Goal: Information Seeking & Learning: Learn about a topic

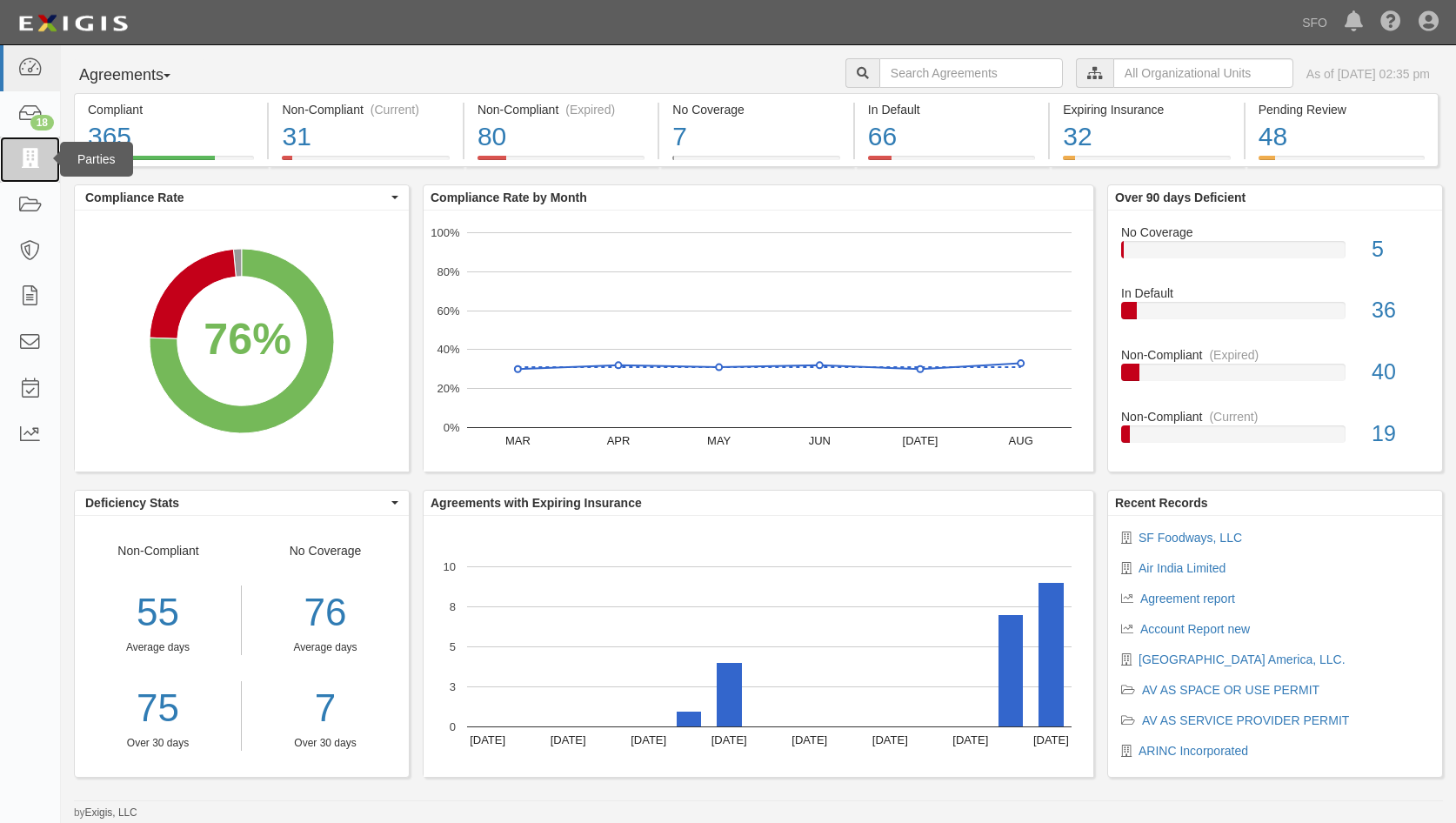
click at [10, 152] on link at bounding box center [30, 159] width 60 height 46
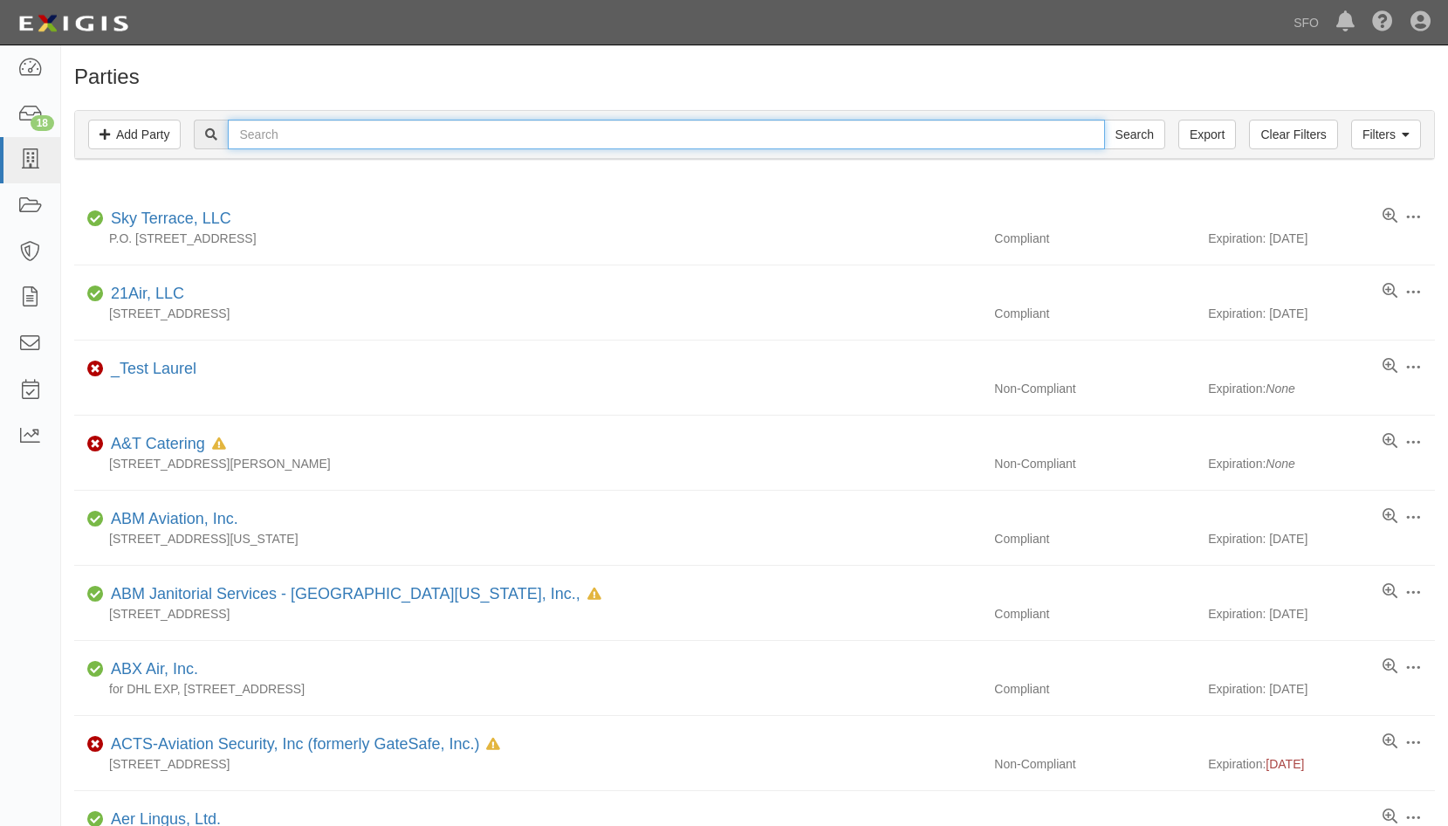
click at [299, 126] on input "text" at bounding box center [666, 135] width 877 height 30
type input "prem"
click at [1104, 120] on input "Search" at bounding box center [1134, 135] width 61 height 30
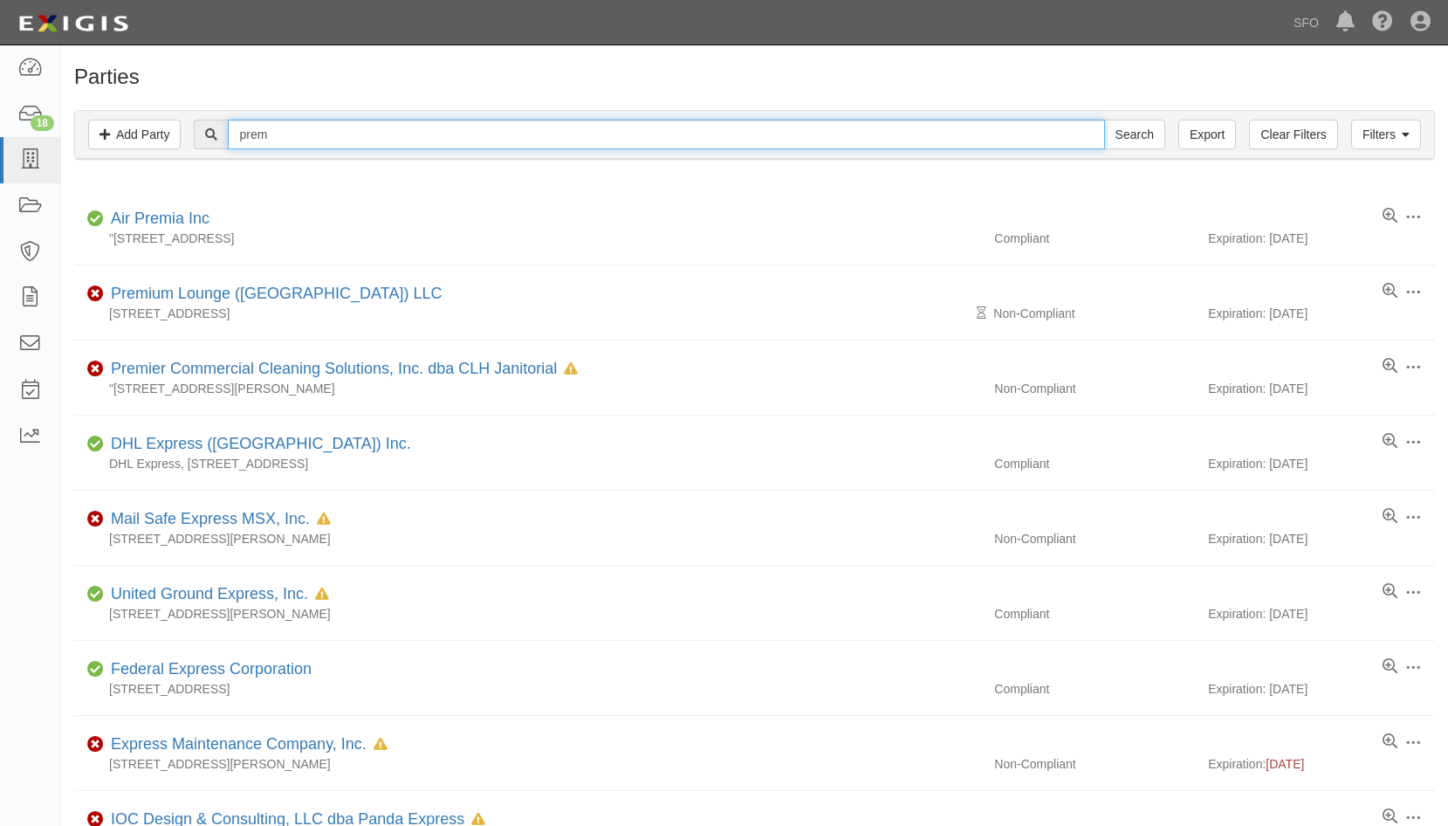
drag, startPoint x: 463, startPoint y: 145, endPoint x: 104, endPoint y: 159, distance: 359.1
click at [107, 158] on div "Filters Add Party Clear Filters Export prem Search Filters" at bounding box center [754, 135] width 1359 height 48
type input "depart"
click at [1104, 120] on input "Search" at bounding box center [1134, 135] width 61 height 30
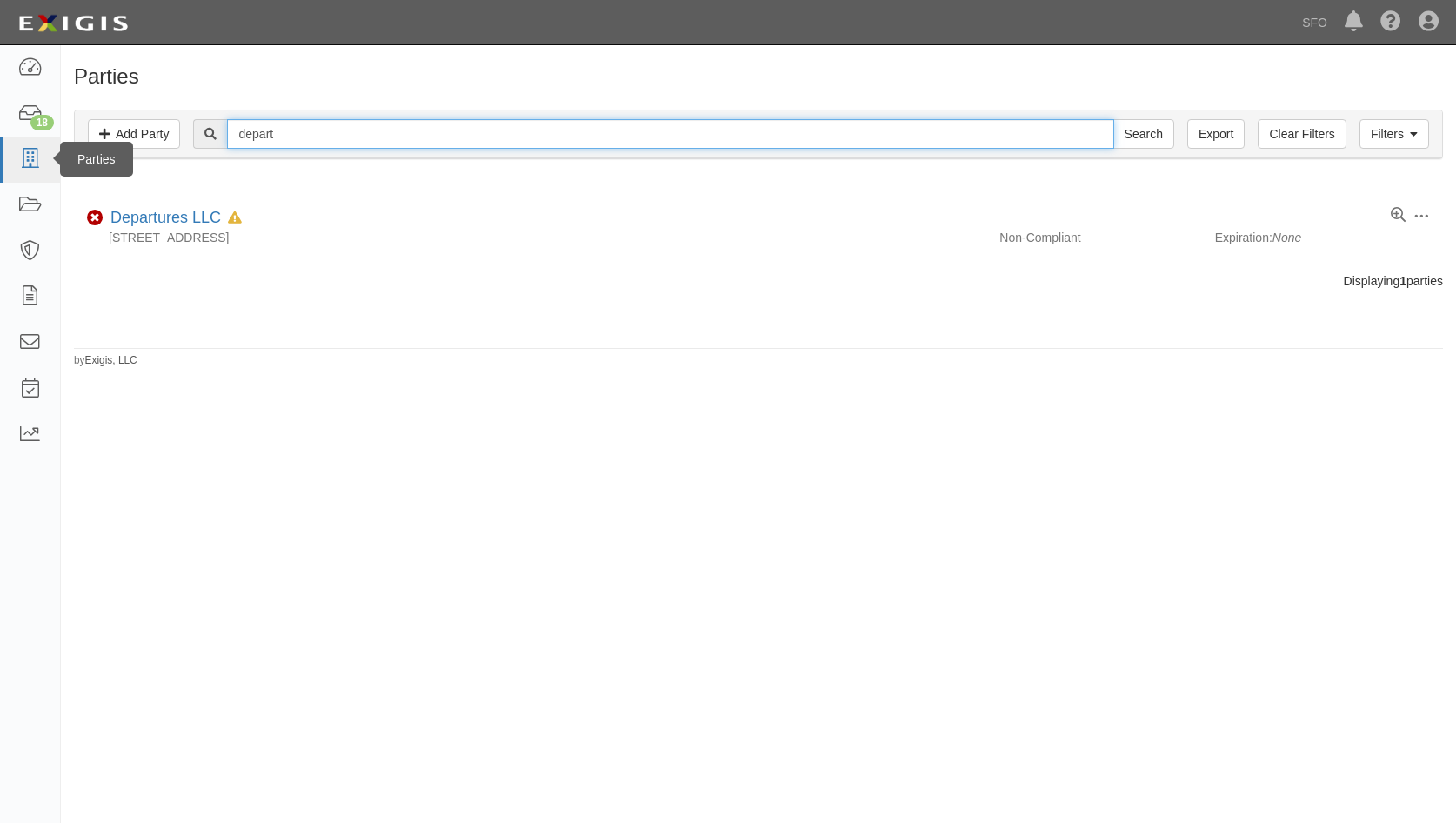
drag, startPoint x: 414, startPoint y: 134, endPoint x: 25, endPoint y: 144, distance: 389.1
click at [24, 150] on body "Toggle navigation Dashboard 18 Inbox Parties Agreements Coverages Documents Mes…" at bounding box center [728, 396] width 1456 height 792
type input "aclar"
click at [1113, 120] on input "Search" at bounding box center [1143, 135] width 61 height 30
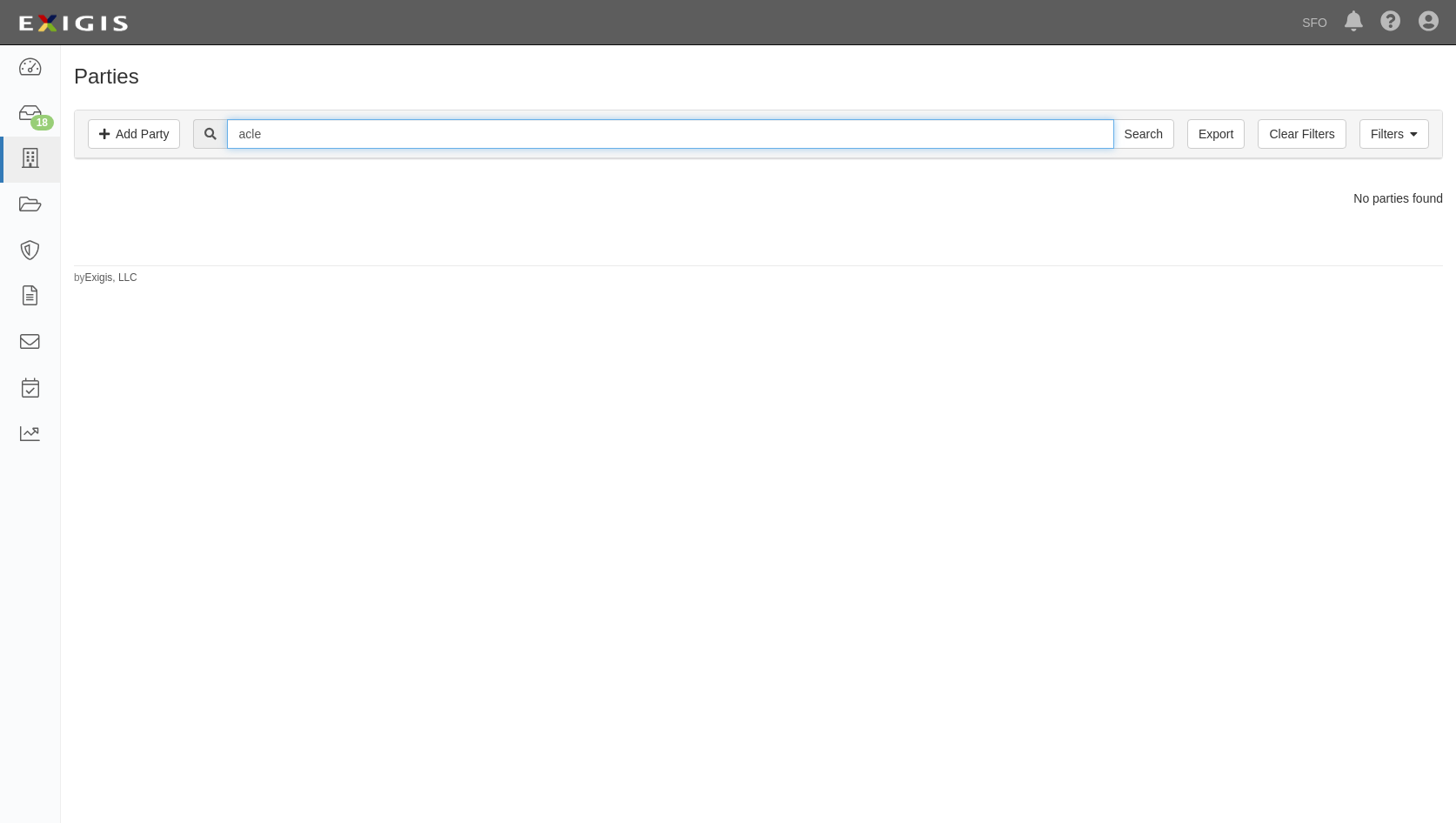
type input "acle"
click at [1113, 120] on input "Search" at bounding box center [1143, 135] width 61 height 30
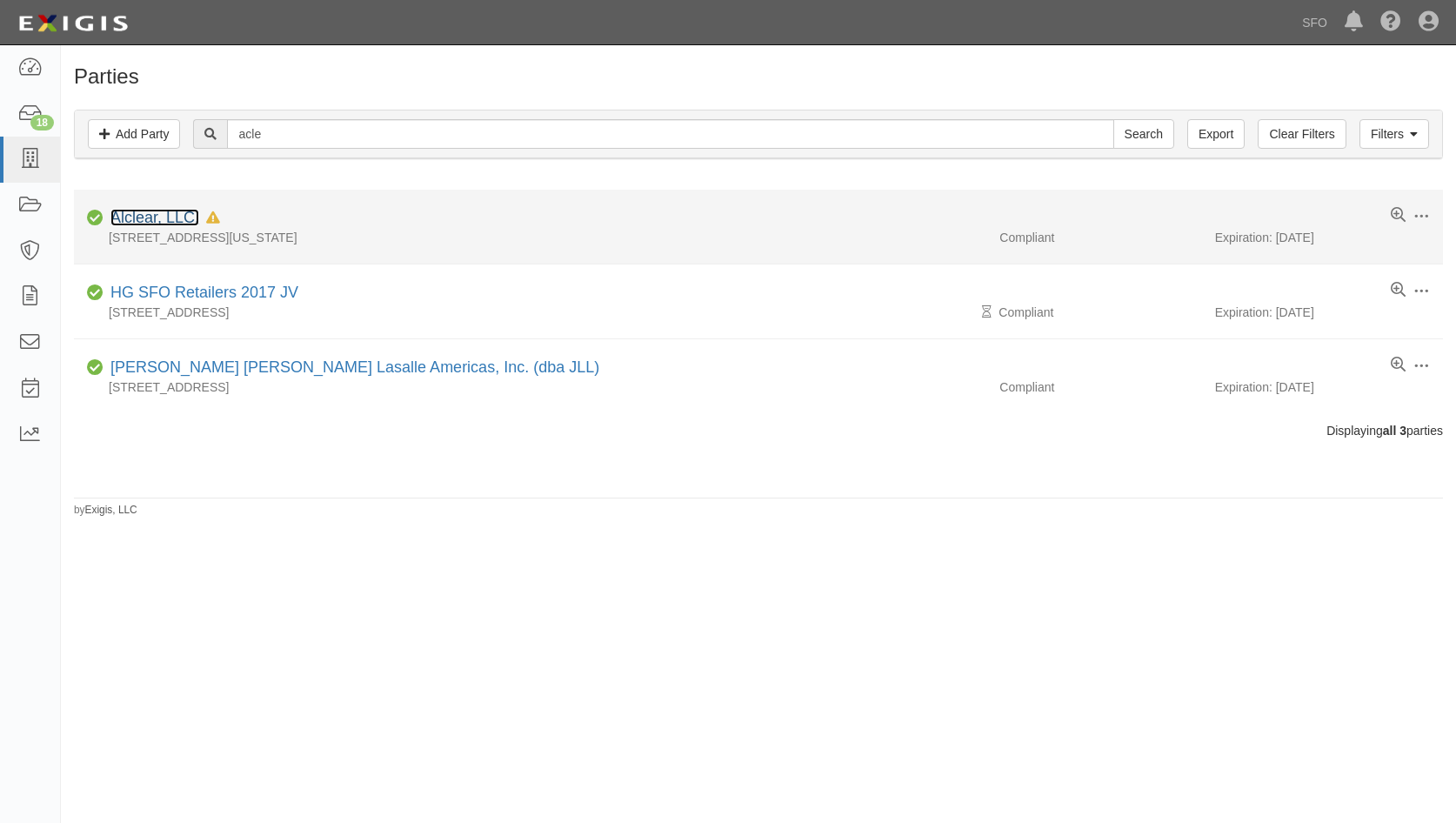
click at [148, 215] on link "Alclear, LLC." at bounding box center [154, 217] width 89 height 17
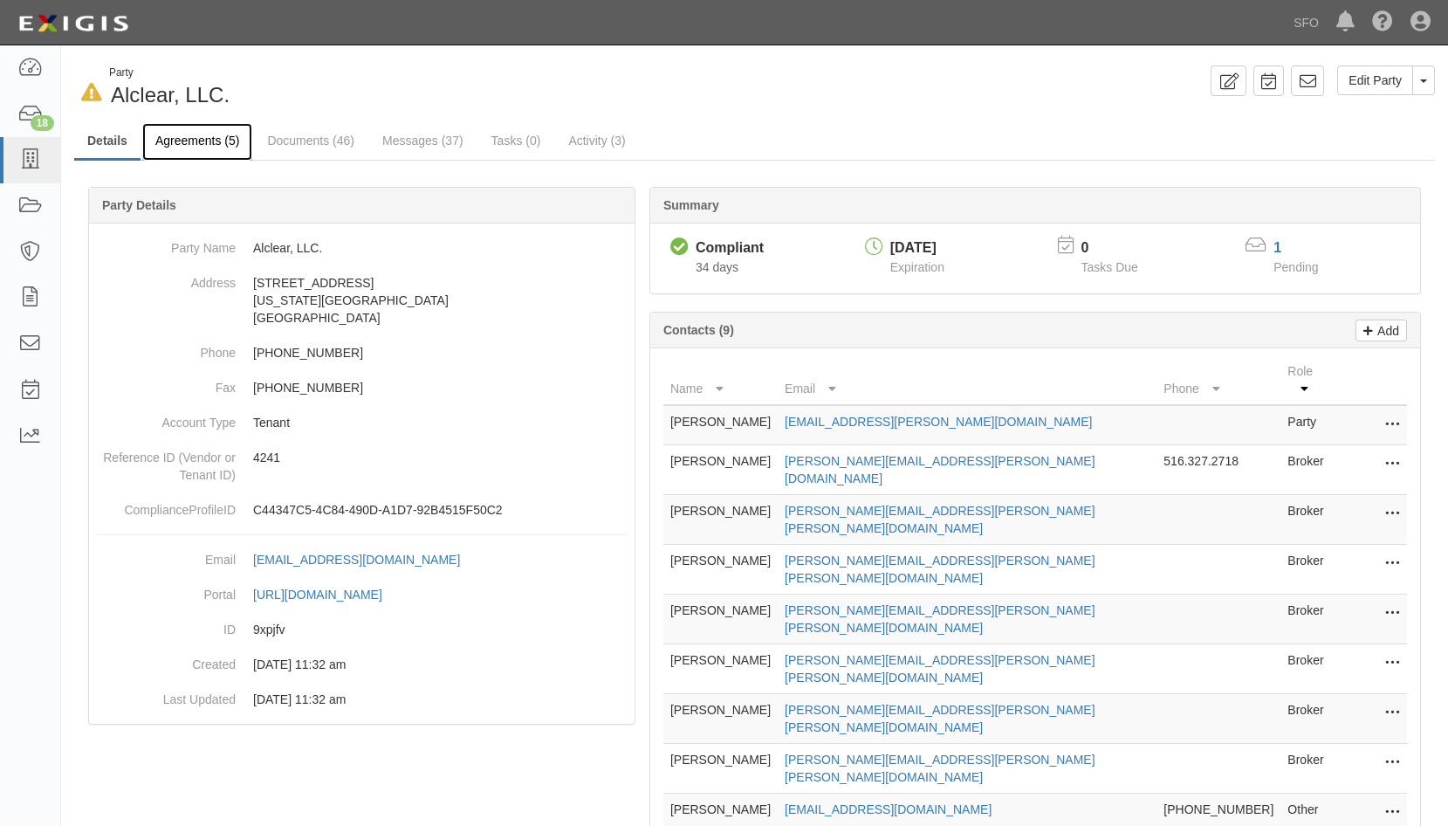
click at [203, 149] on link "Agreements (5)" at bounding box center [197, 142] width 110 height 38
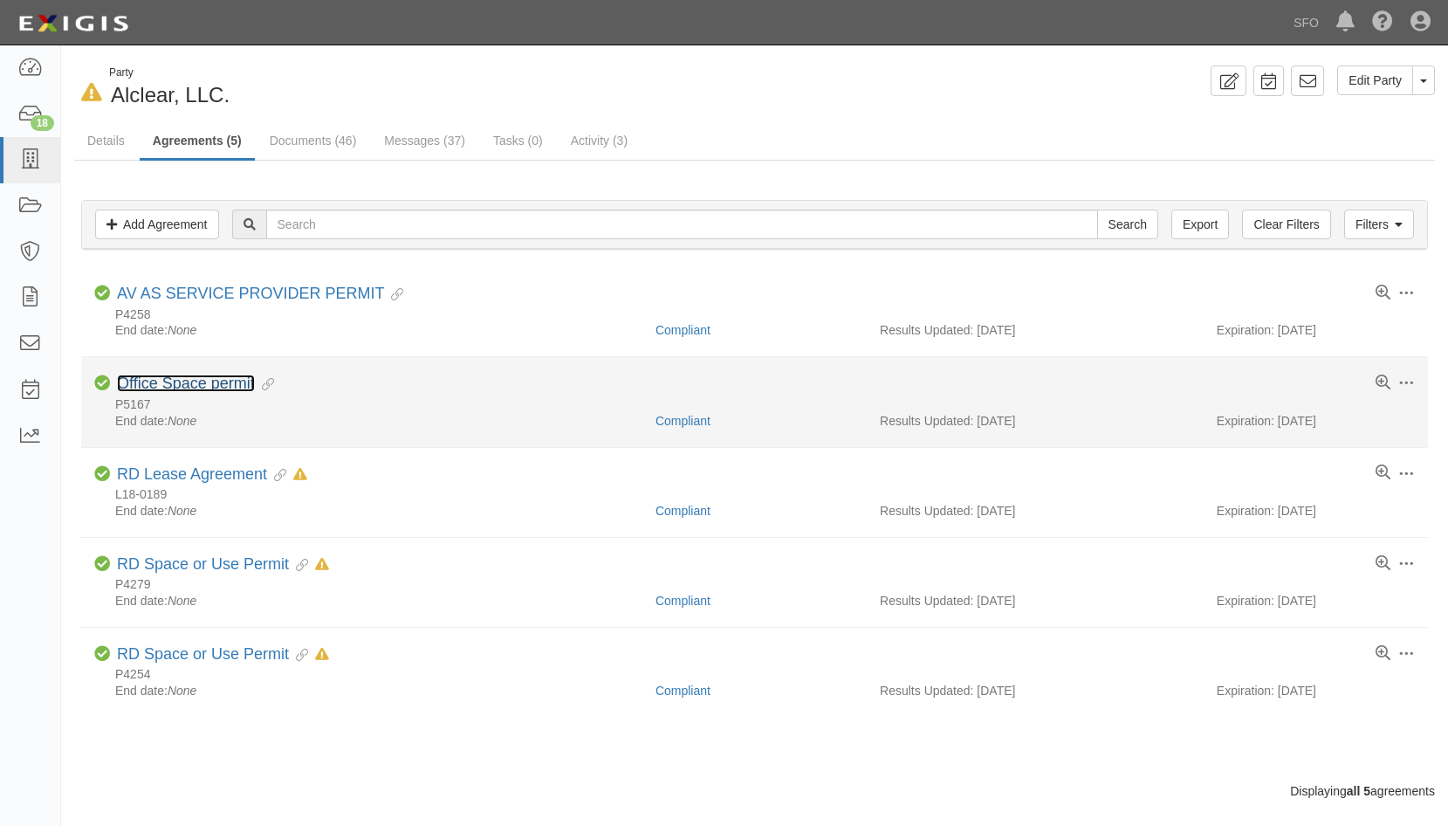
click at [246, 382] on link "Office Space permit" at bounding box center [186, 383] width 138 height 17
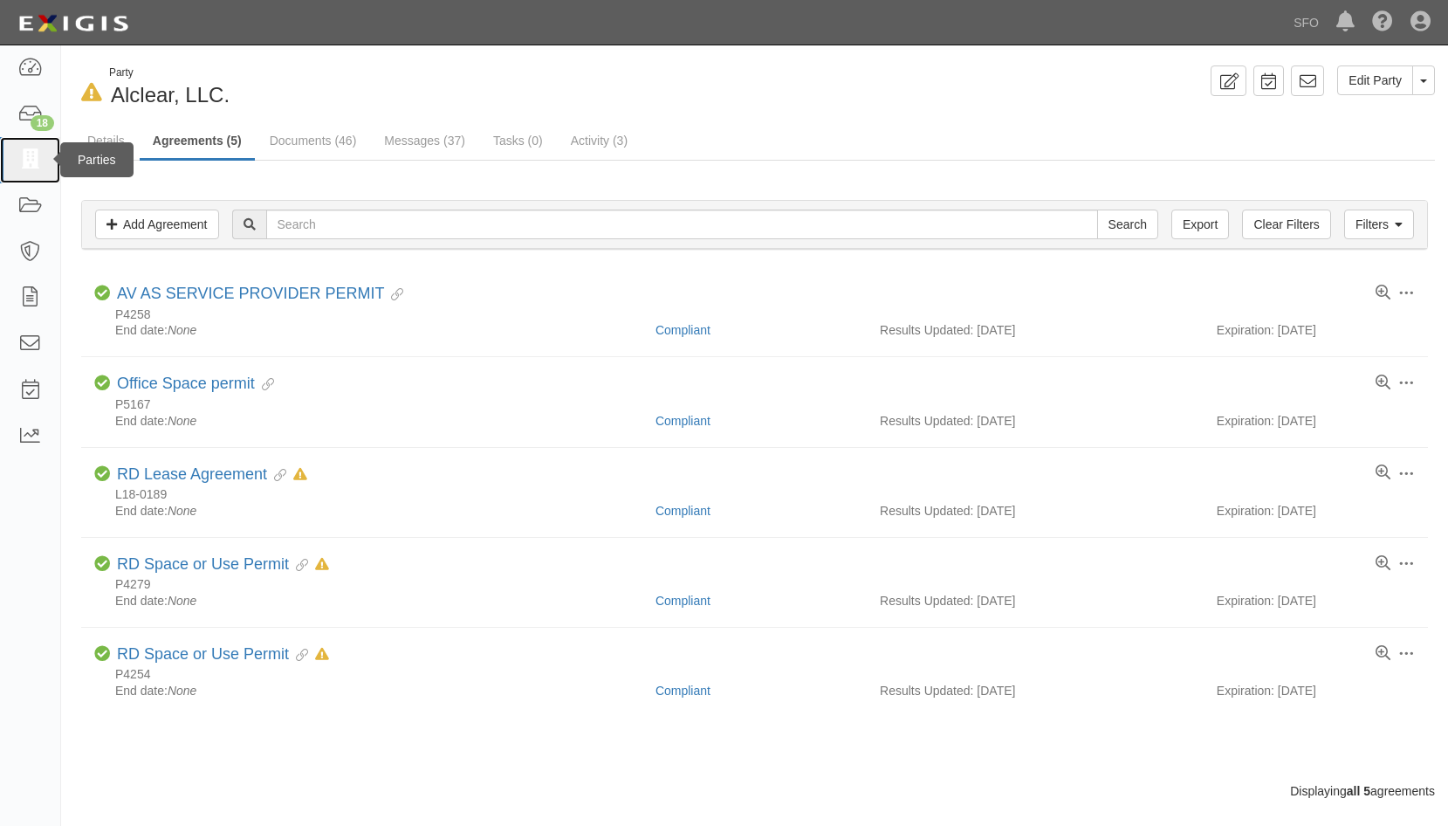
click at [11, 147] on link at bounding box center [30, 160] width 60 height 46
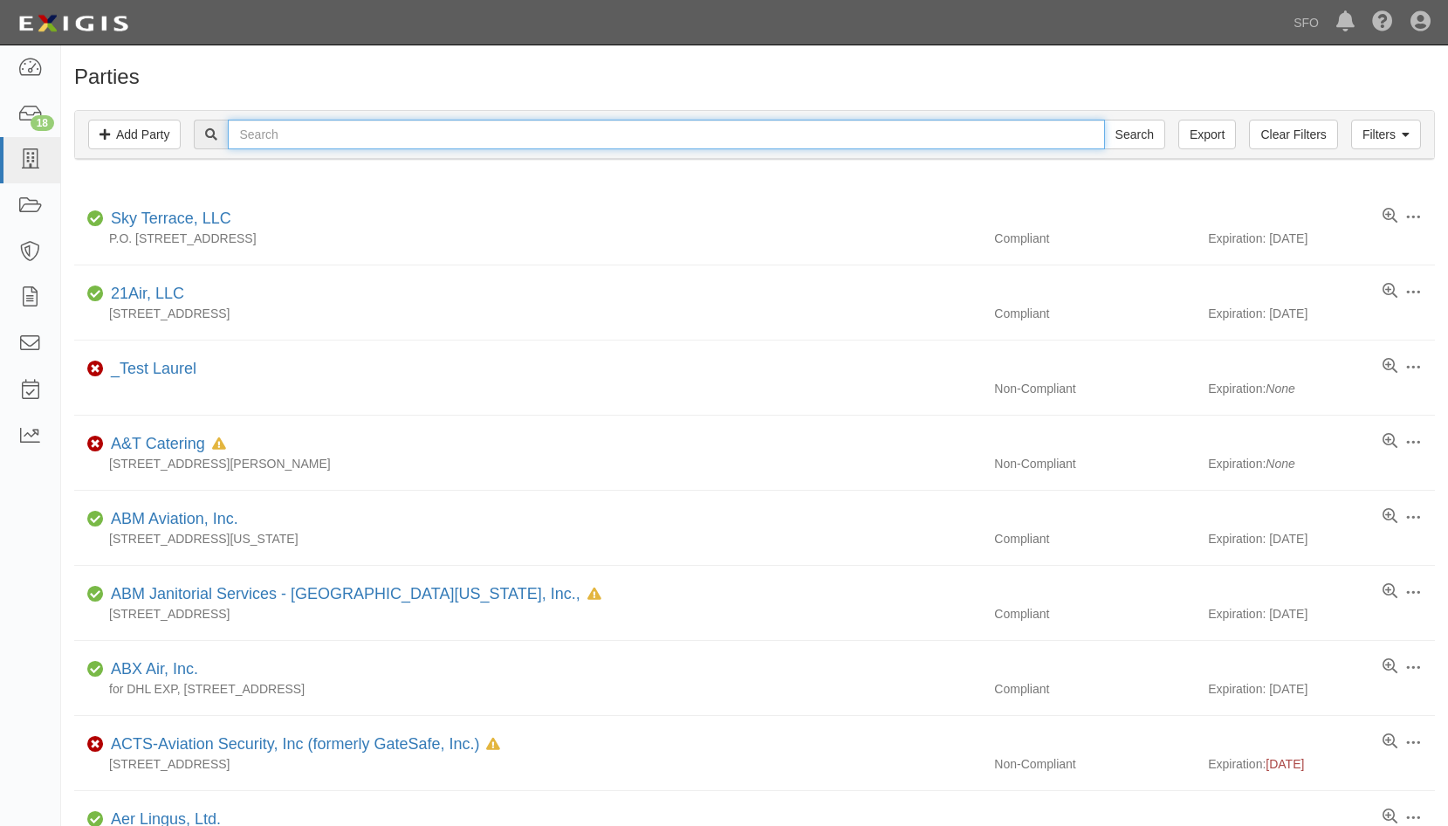
click at [330, 140] on input "text" at bounding box center [666, 135] width 877 height 30
type input "skych"
click at [1104, 120] on input "Search" at bounding box center [1134, 135] width 61 height 30
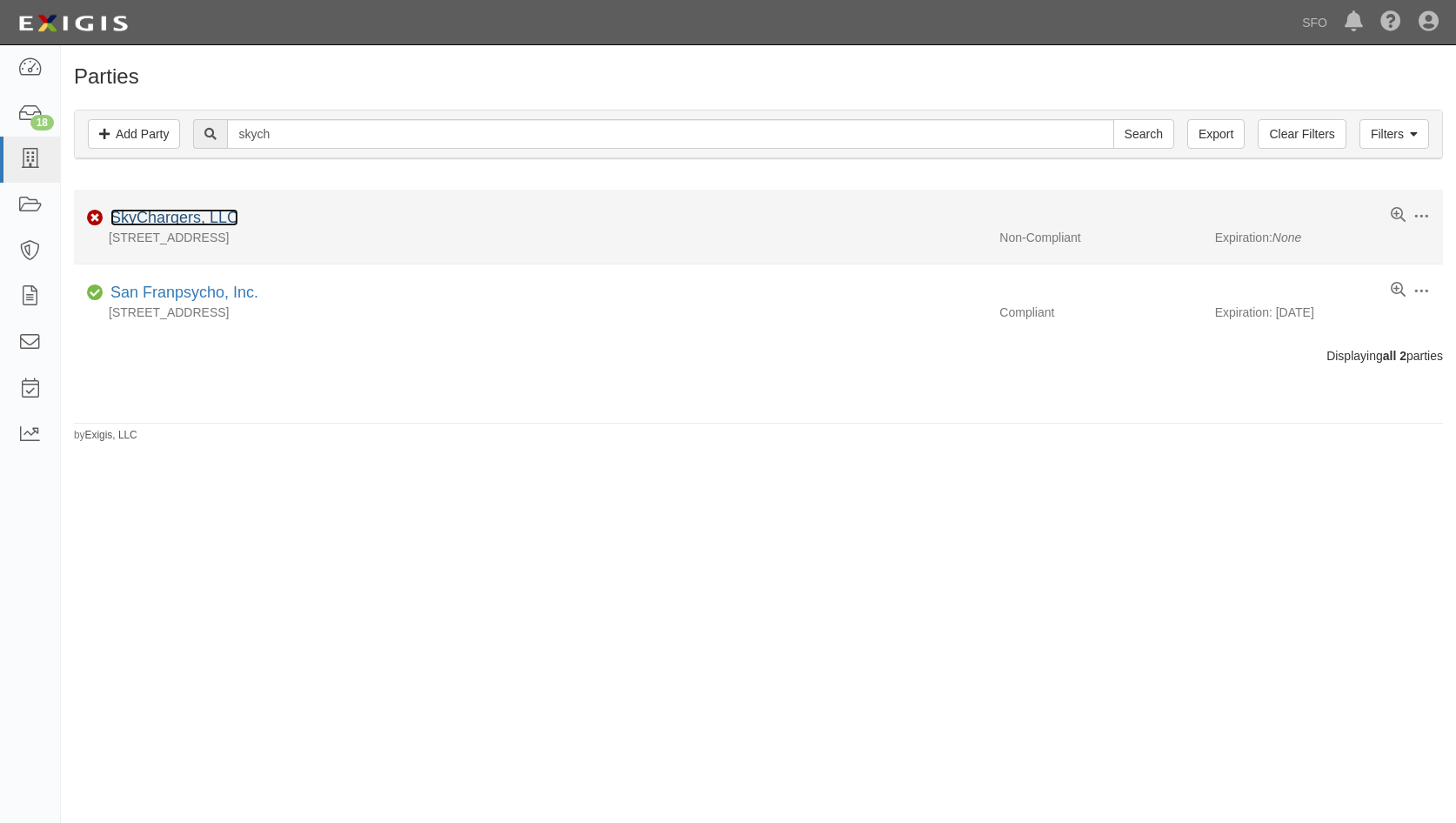
click at [199, 218] on link "SkyChargers, LLC" at bounding box center [174, 217] width 127 height 17
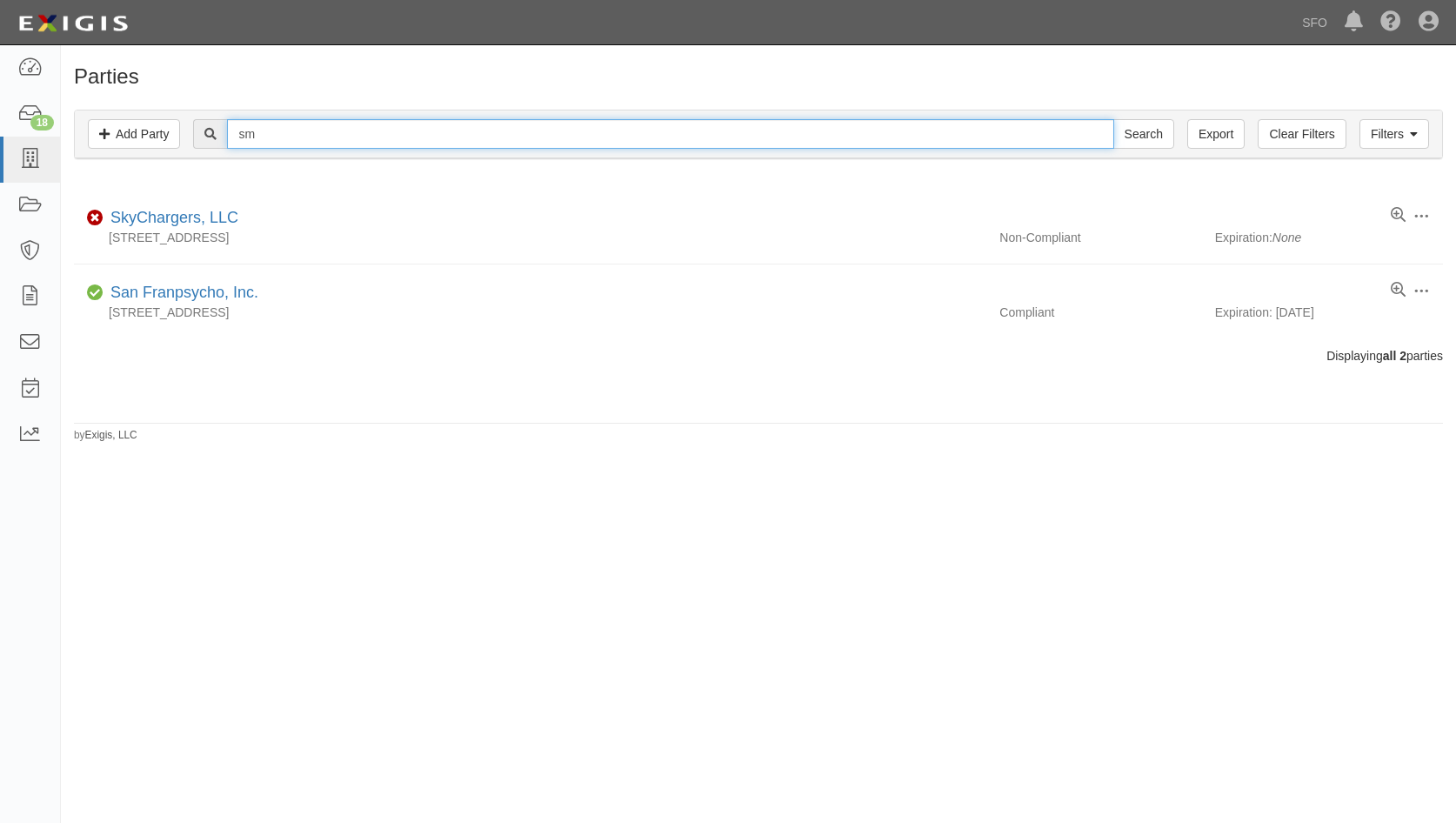
type input "s"
type input "mrg"
click at [1113, 120] on input "Search" at bounding box center [1143, 135] width 61 height 30
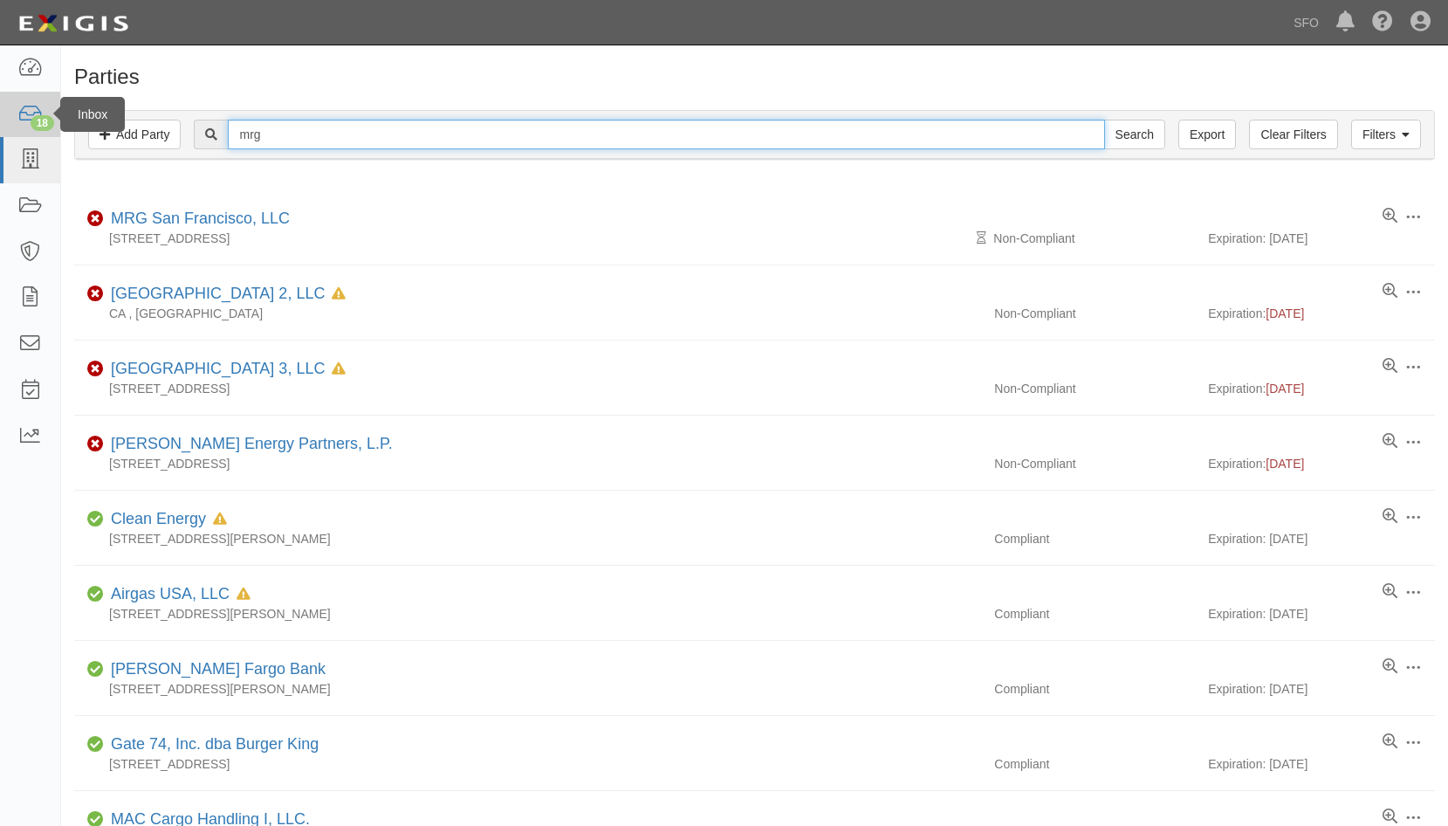
drag, startPoint x: 312, startPoint y: 137, endPoint x: 32, endPoint y: 133, distance: 279.4
click at [32, 133] on body "Toggle navigation Dashboard 18 Inbox Parties Agreements Coverages Documents Mes…" at bounding box center [724, 785] width 1448 height 1571
type input "fox"
click at [1104, 120] on input "Search" at bounding box center [1134, 135] width 61 height 30
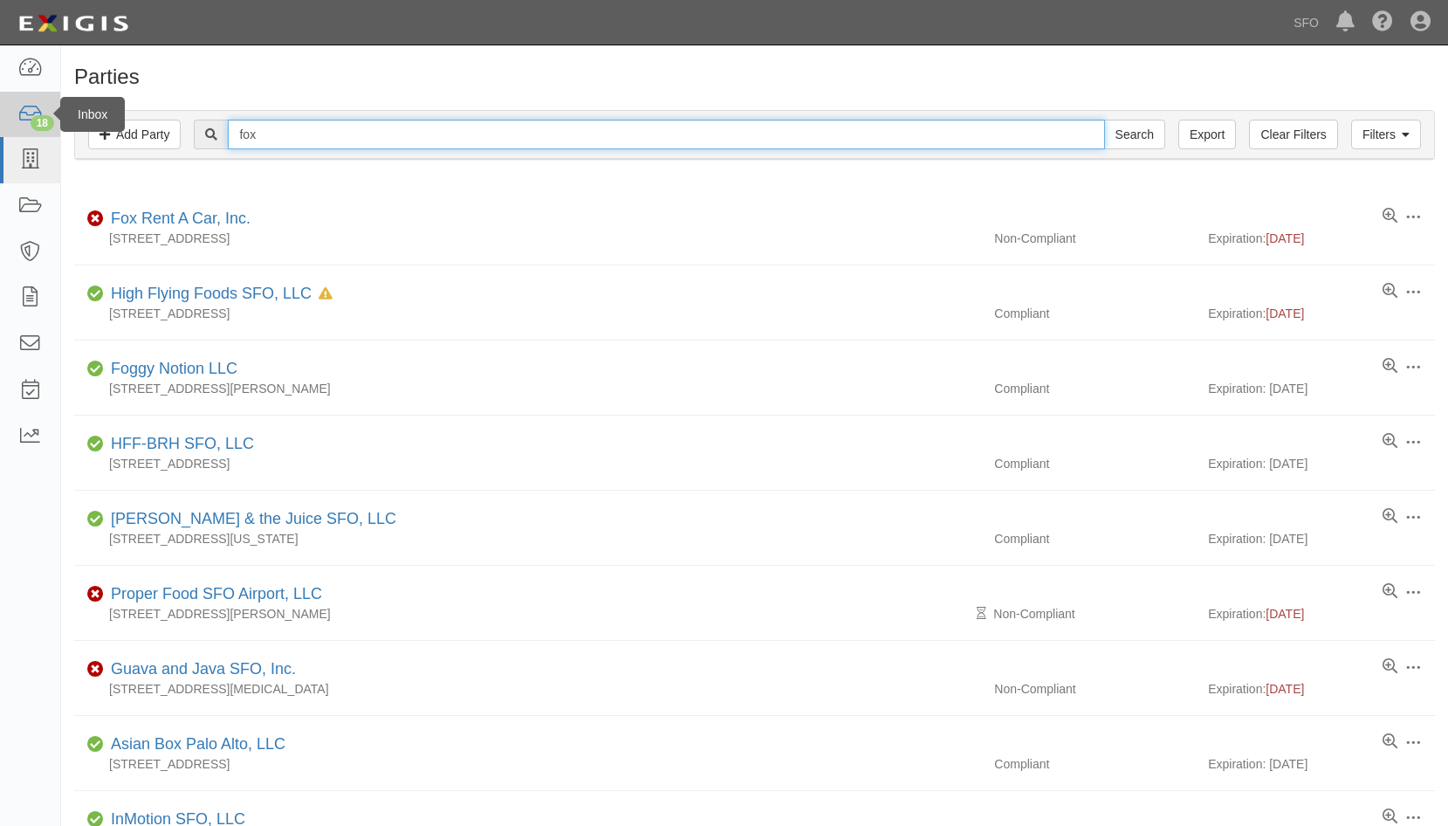
drag, startPoint x: 351, startPoint y: 132, endPoint x: 2, endPoint y: 136, distance: 349.3
type input "c"
type input "acle"
click at [1104, 120] on input "Search" at bounding box center [1134, 135] width 61 height 30
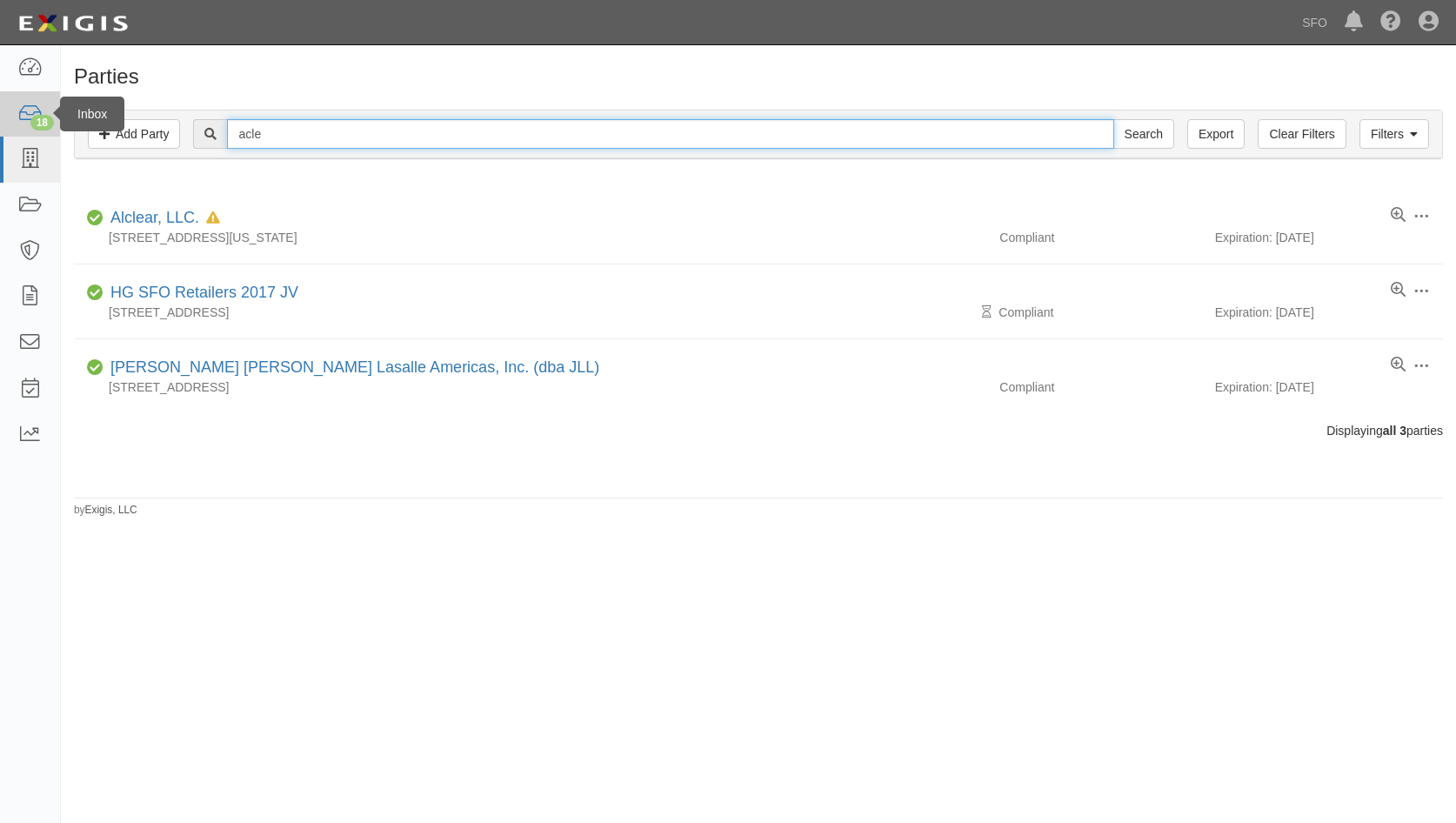
drag, startPoint x: 416, startPoint y: 140, endPoint x: 52, endPoint y: 126, distance: 364.3
click at [54, 129] on body "Toggle navigation Dashboard 18 Inbox Parties Agreements Coverages Documents Mes…" at bounding box center [728, 396] width 1456 height 792
type input "sky"
click at [1113, 120] on input "Search" at bounding box center [1143, 135] width 61 height 30
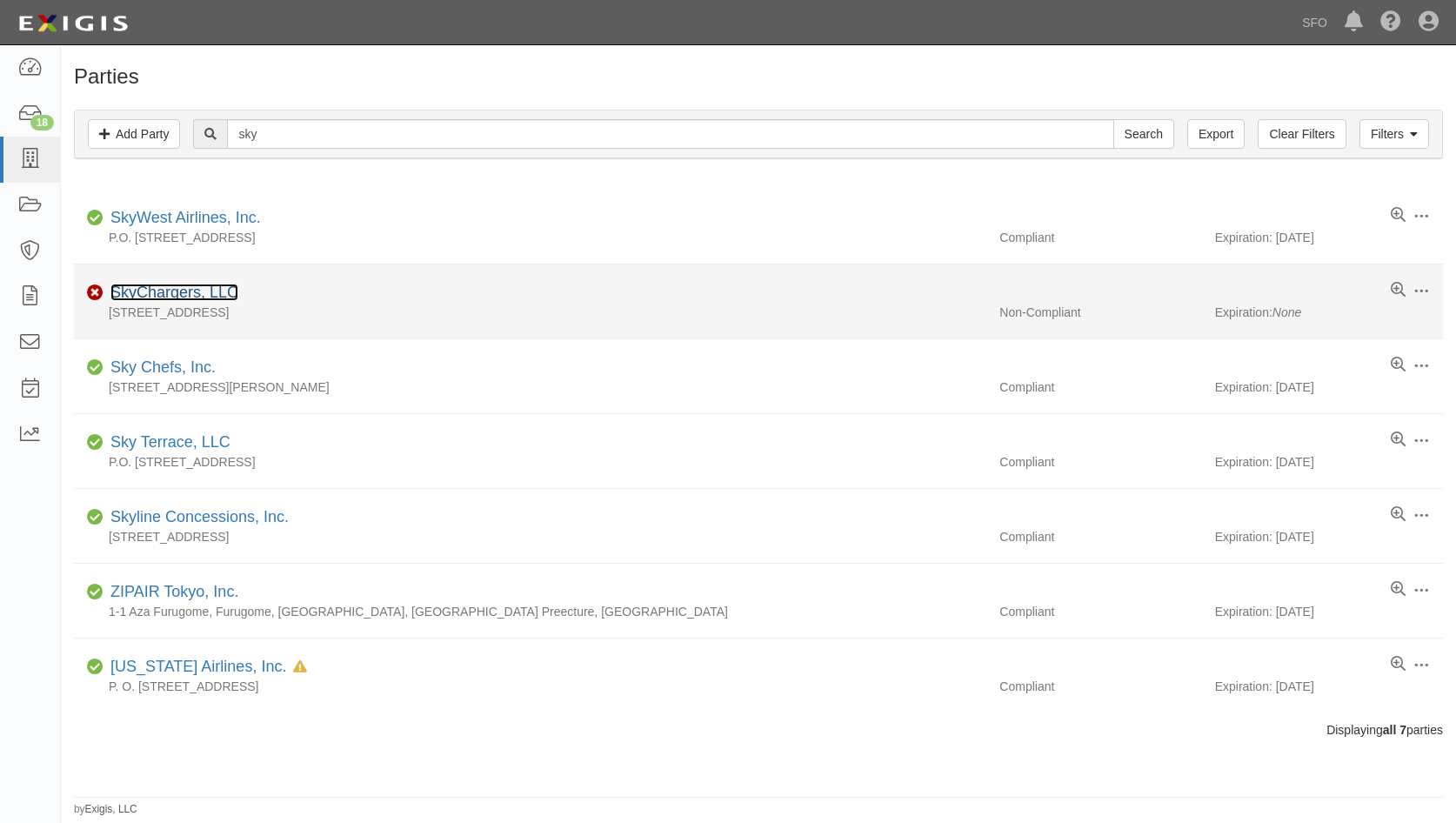
click at [169, 289] on link "SkyChargers, LLC" at bounding box center [174, 292] width 127 height 17
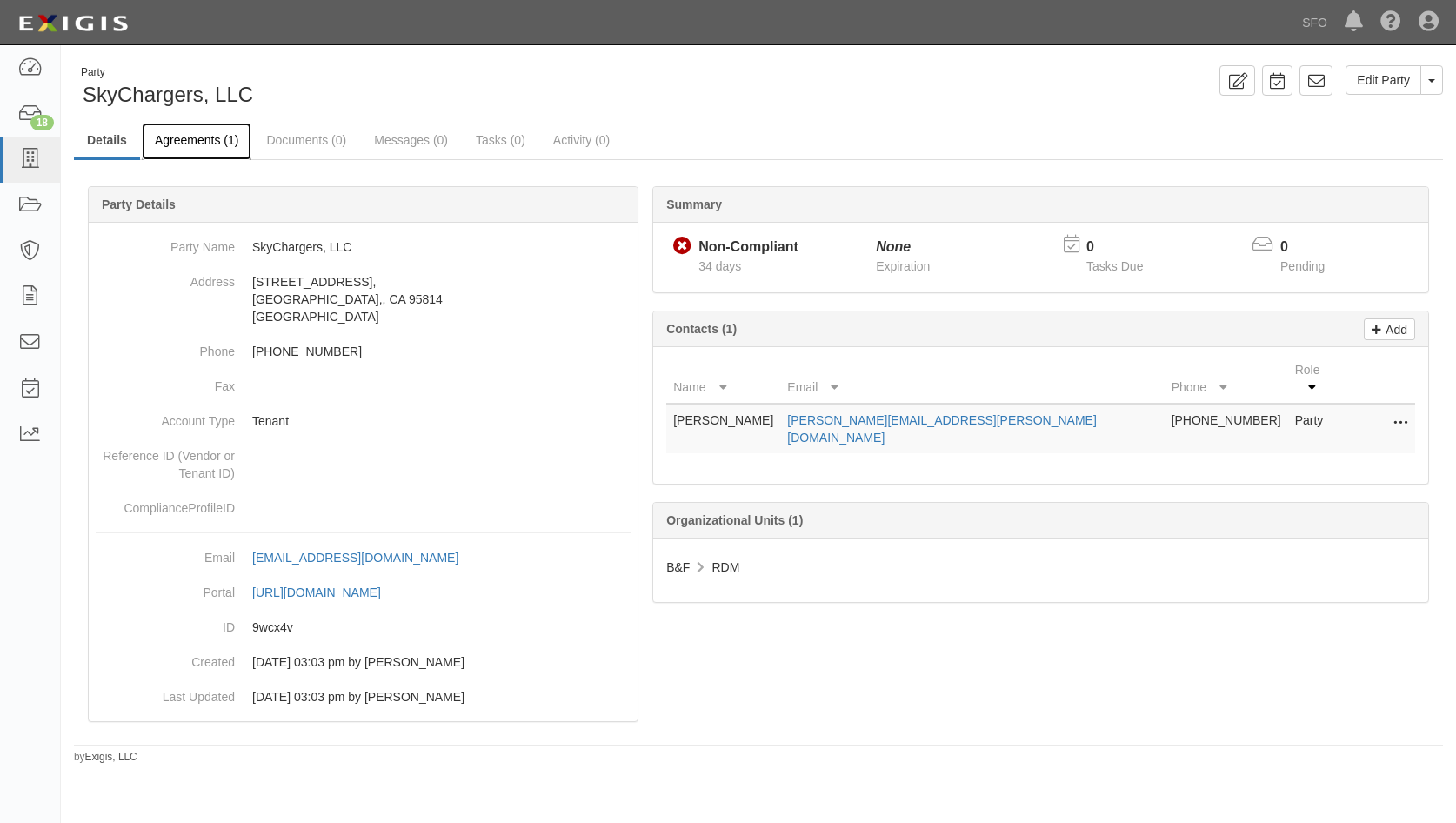
click at [229, 141] on link "Agreements (1)" at bounding box center [196, 141] width 110 height 38
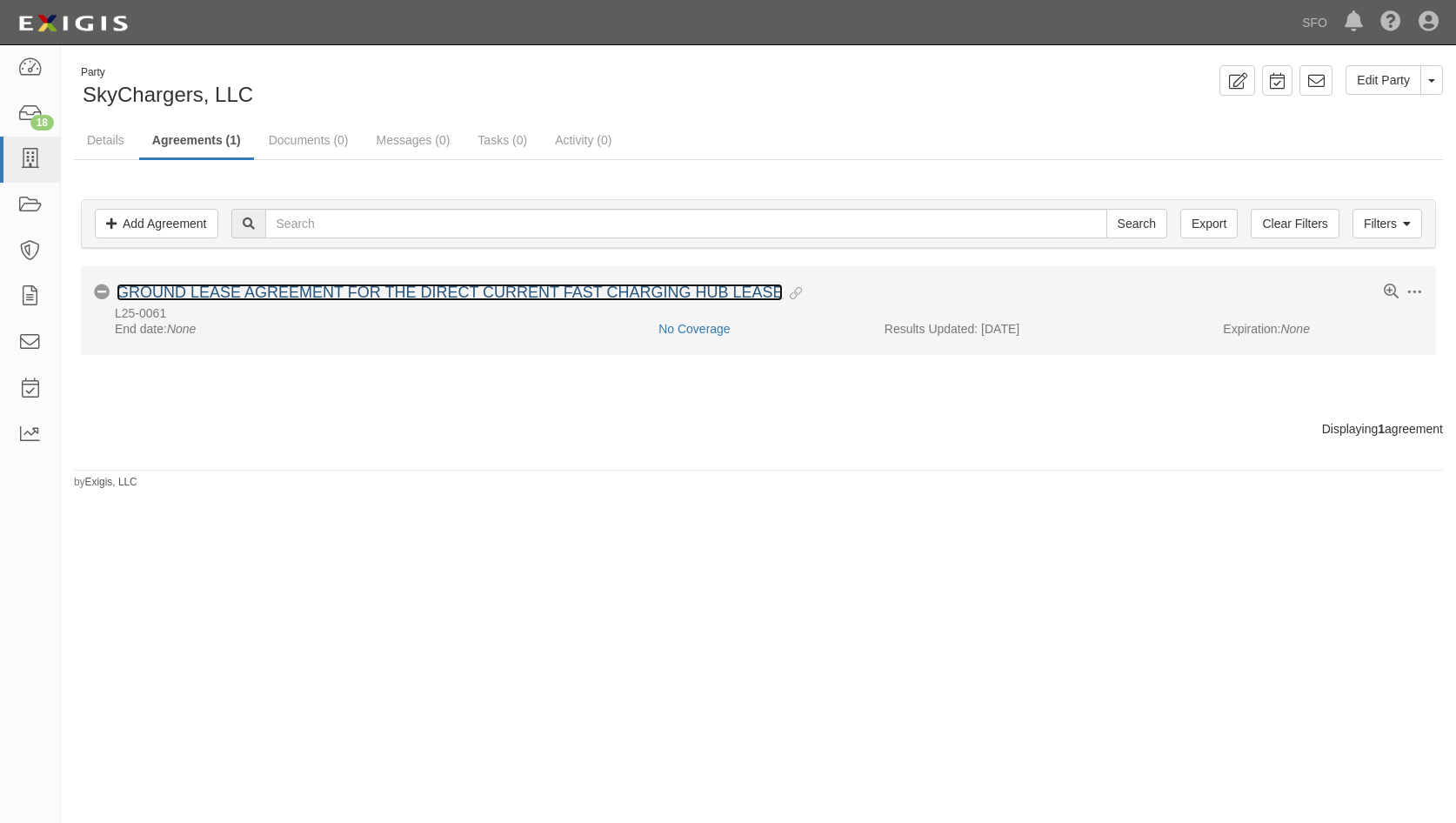
click at [235, 284] on link "GROUND LEASE AGREEMENT FOR THE DIRECT CURRENT FAST CHARGING HUB LEASE" at bounding box center [449, 292] width 666 height 17
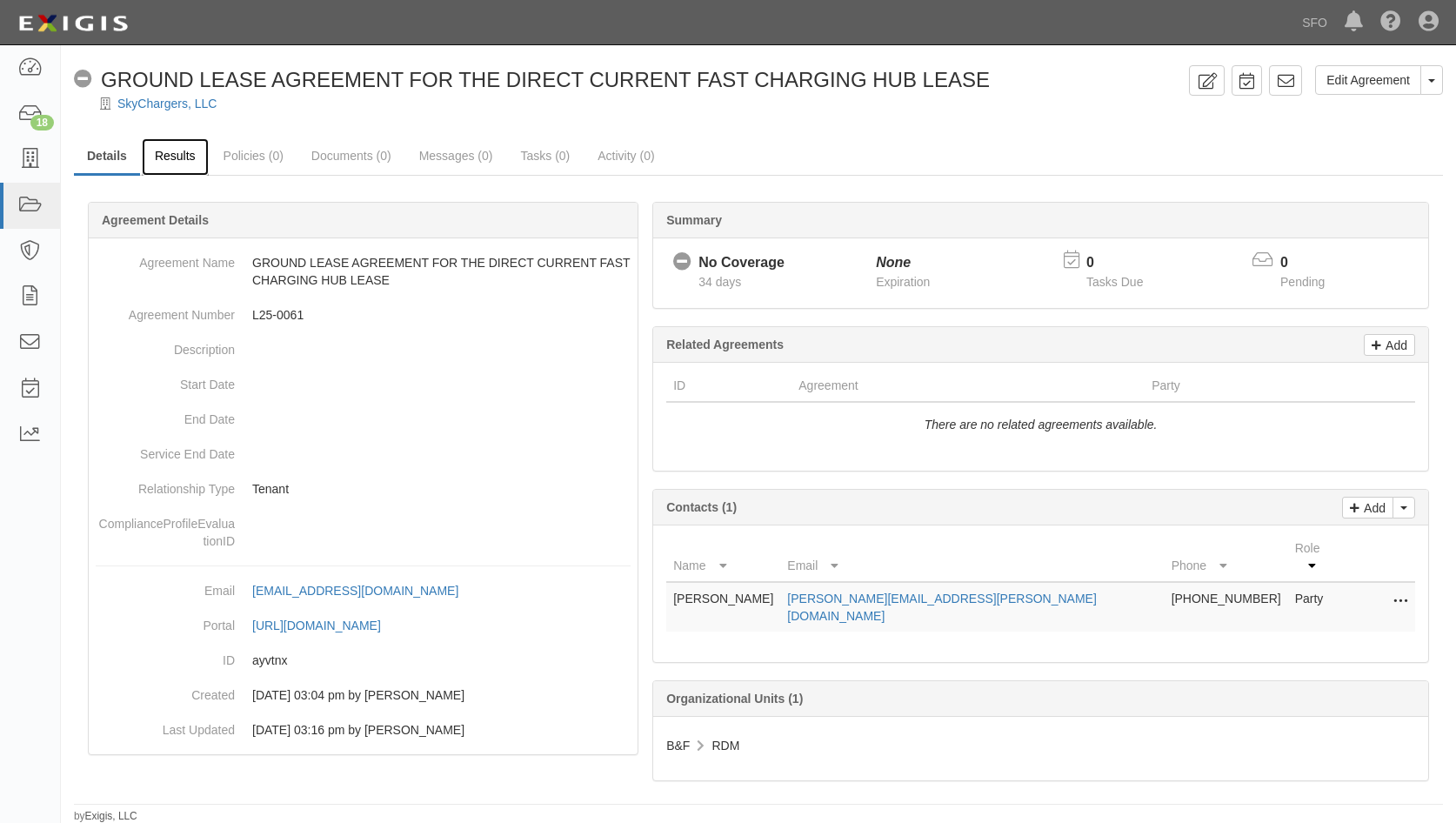
click at [195, 155] on link "Results" at bounding box center [174, 157] width 67 height 38
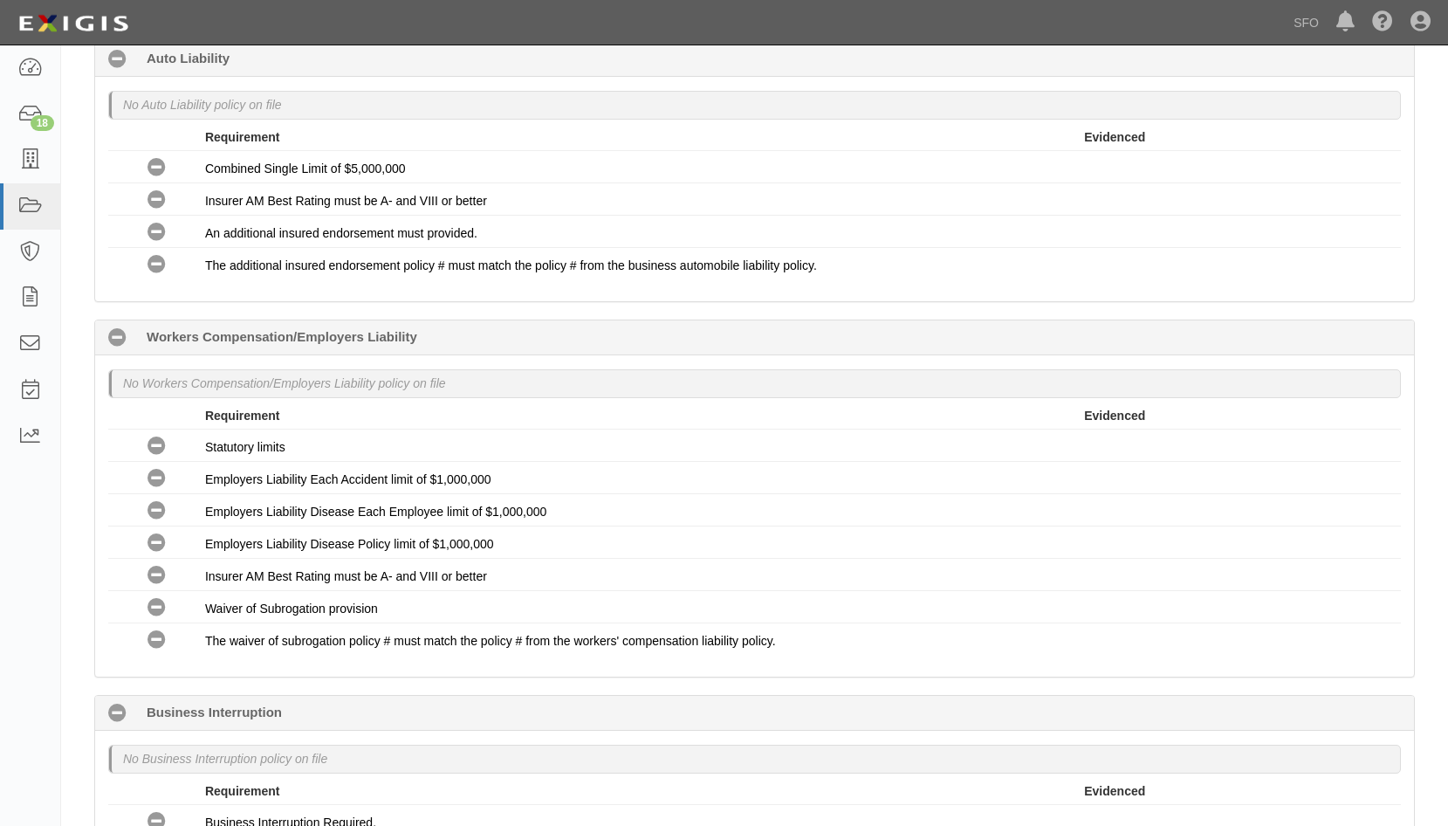
scroll to position [361, 0]
